Goal: Obtain resource: Obtain resource

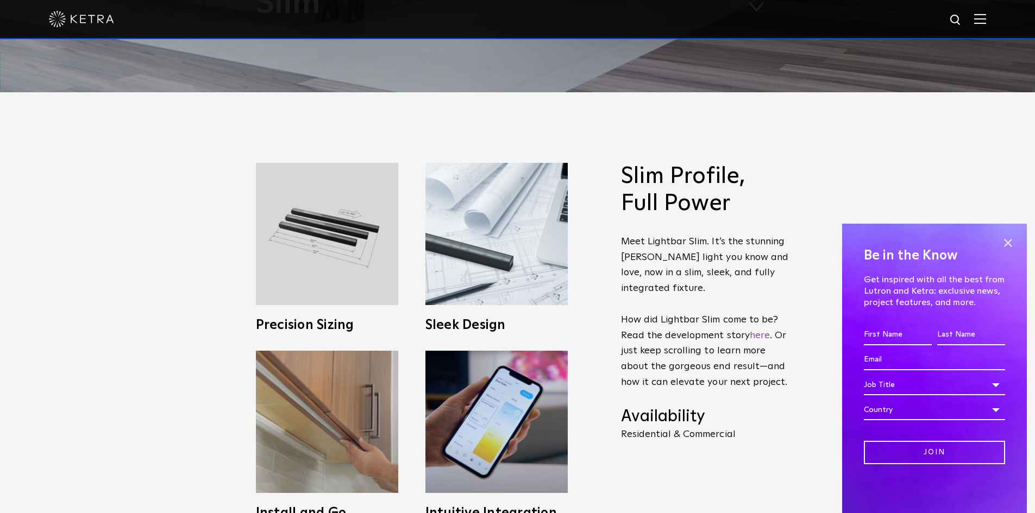
scroll to position [435, 0]
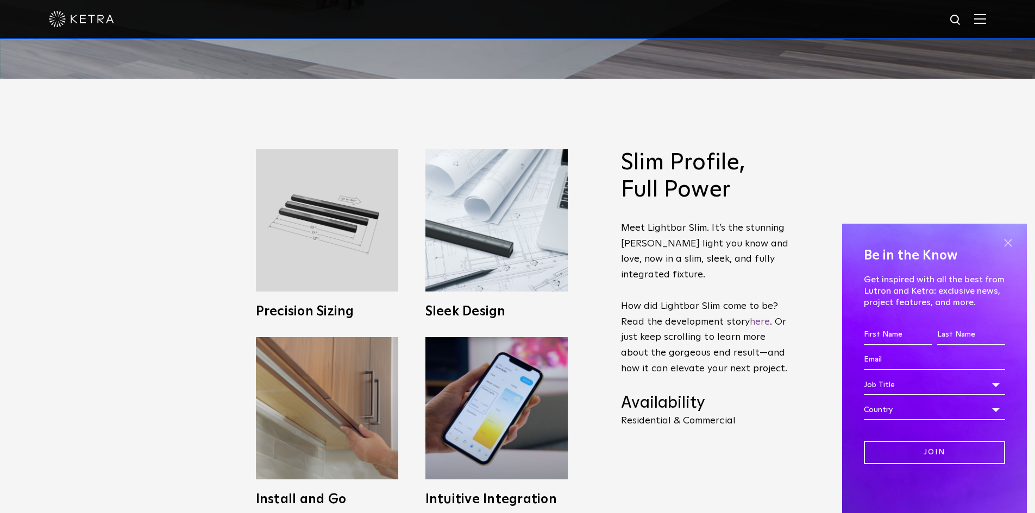
click at [1004, 241] on span at bounding box center [1008, 243] width 16 height 16
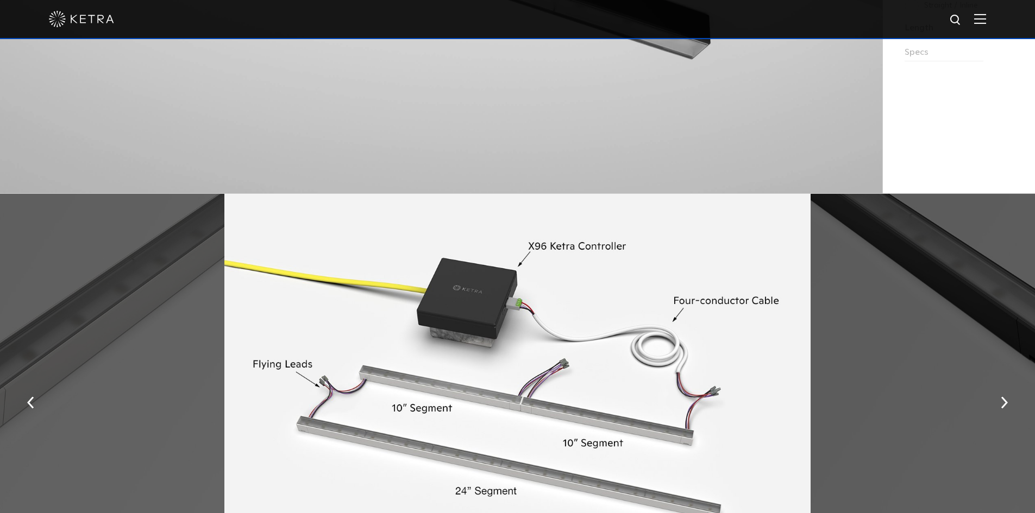
scroll to position [1413, 0]
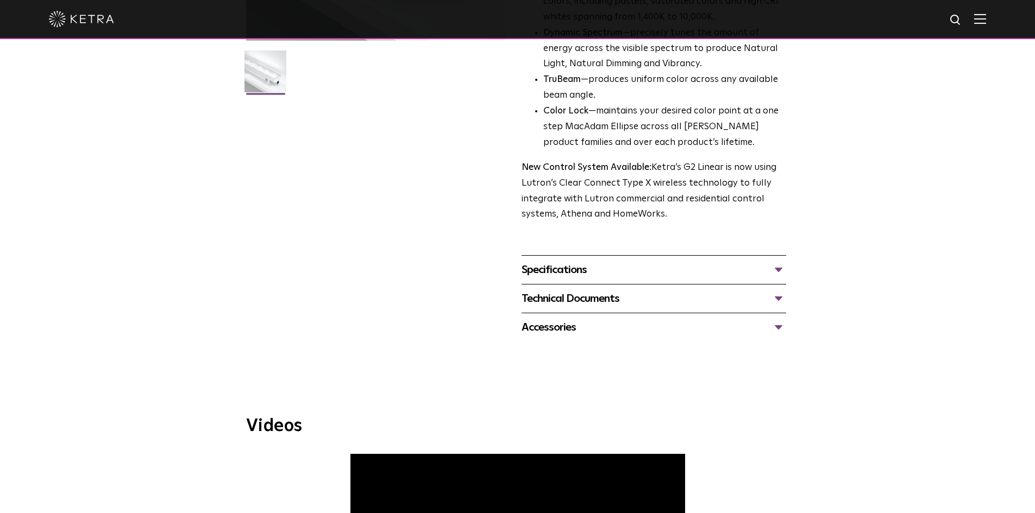
scroll to position [326, 0]
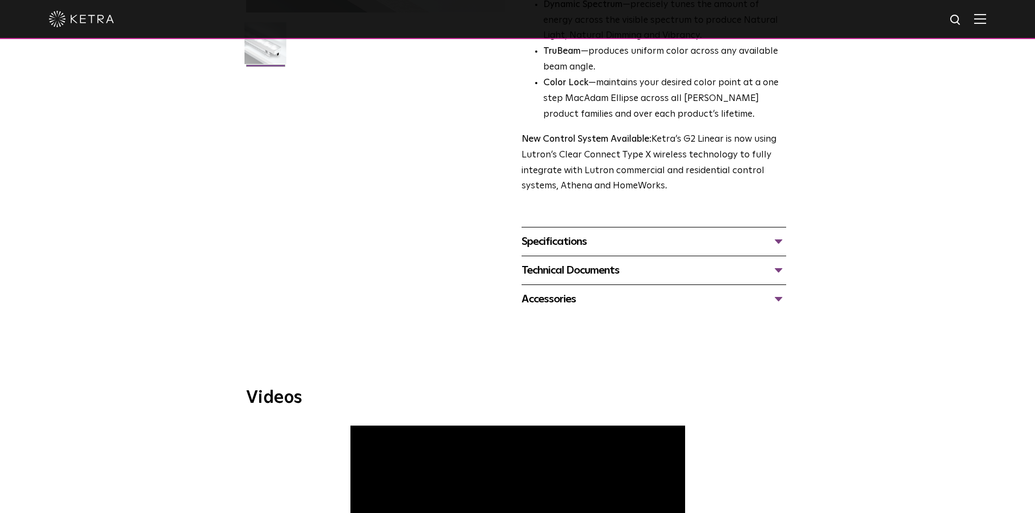
click at [625, 245] on div "Specifications" at bounding box center [654, 241] width 265 height 17
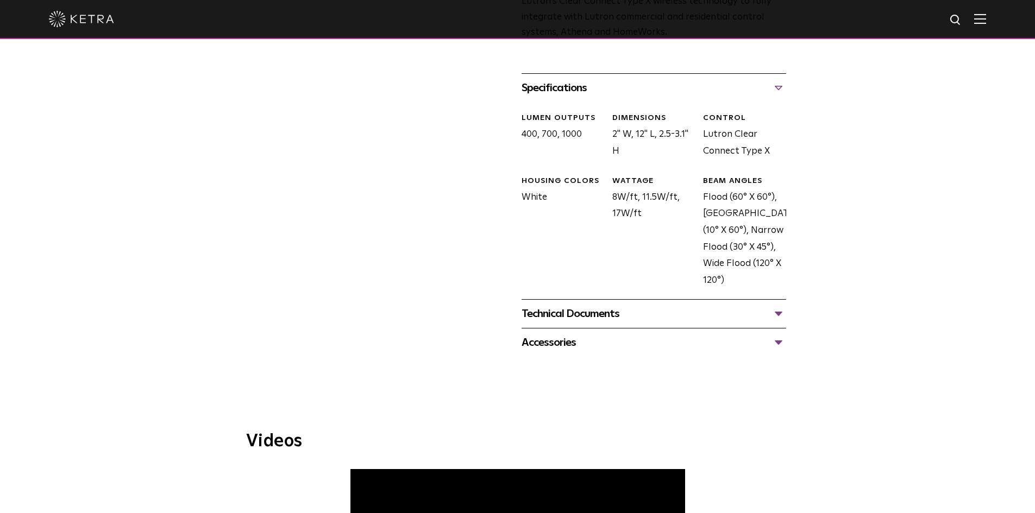
scroll to position [489, 0]
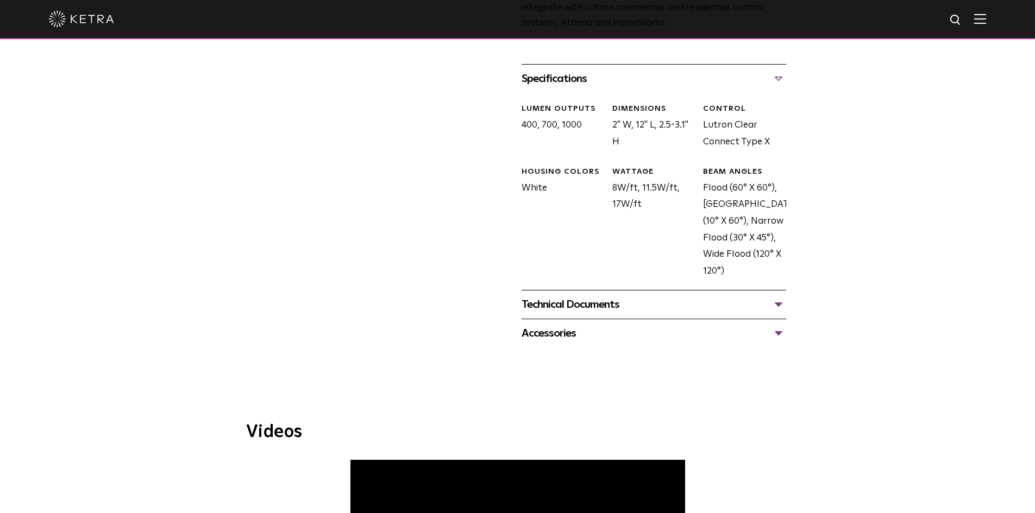
click at [636, 303] on div "Technical Documents" at bounding box center [654, 304] width 265 height 17
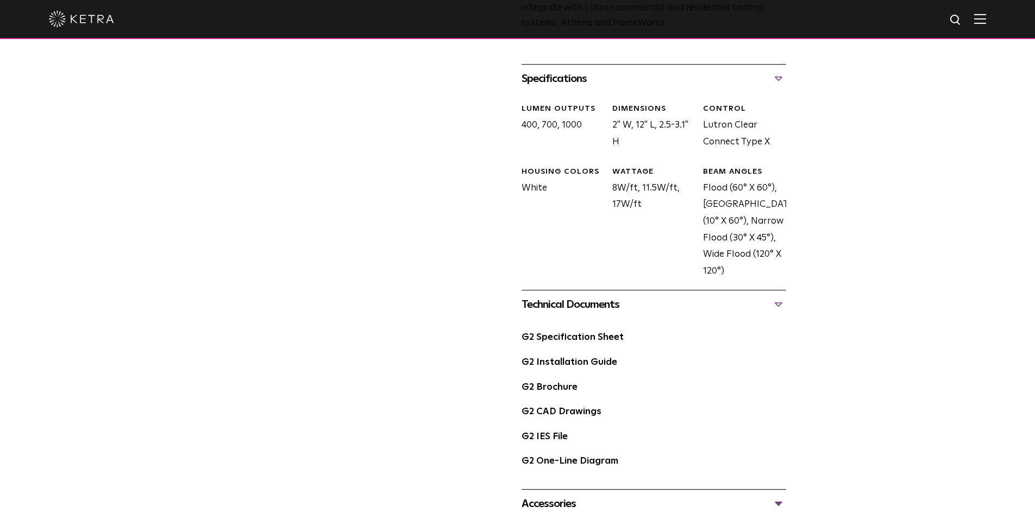
scroll to position [543, 0]
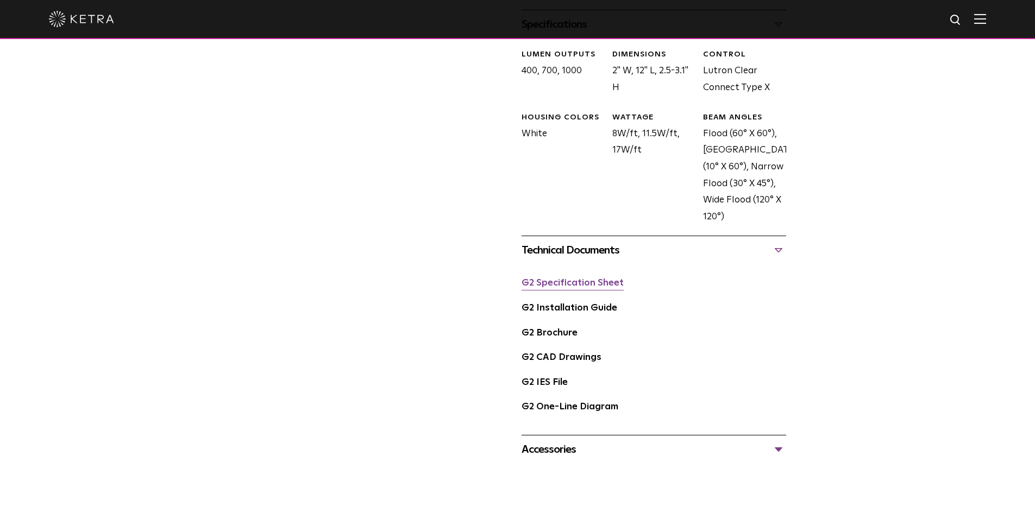
click at [578, 288] on link "G2 Specification Sheet" at bounding box center [573, 283] width 102 height 9
